Goal: Information Seeking & Learning: Learn about a topic

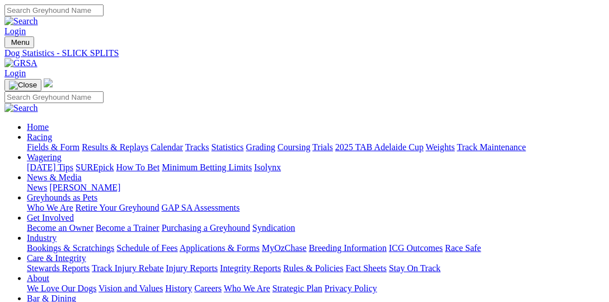
click at [52, 142] on link "Fields & Form" at bounding box center [53, 147] width 53 height 10
select select "VIC"
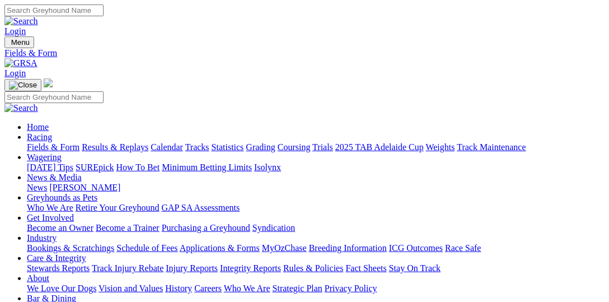
type input "Today, 17 Aug 2025"
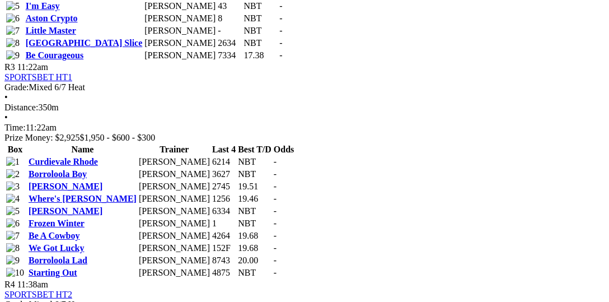
scroll to position [921, 0]
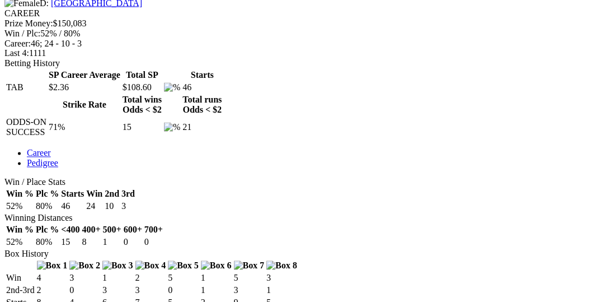
scroll to position [460, 0]
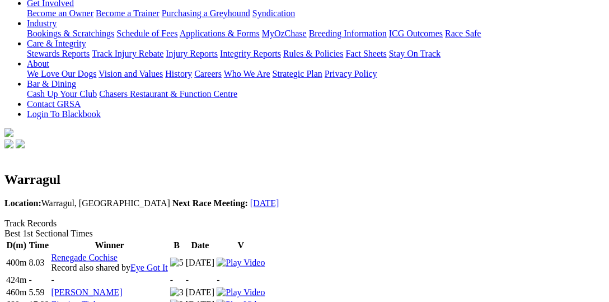
scroll to position [230, 0]
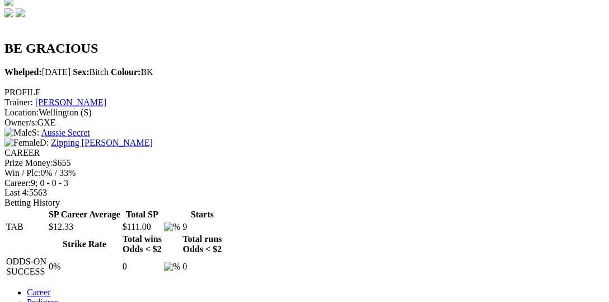
scroll to position [460, 0]
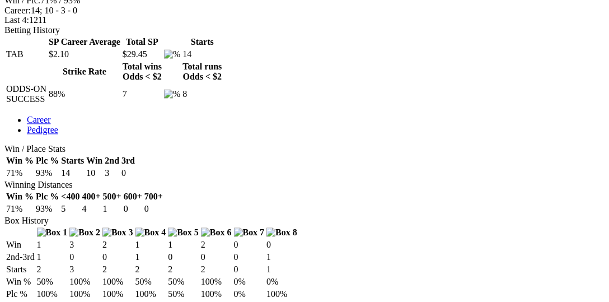
scroll to position [575, 0]
